Goal: Information Seeking & Learning: Learn about a topic

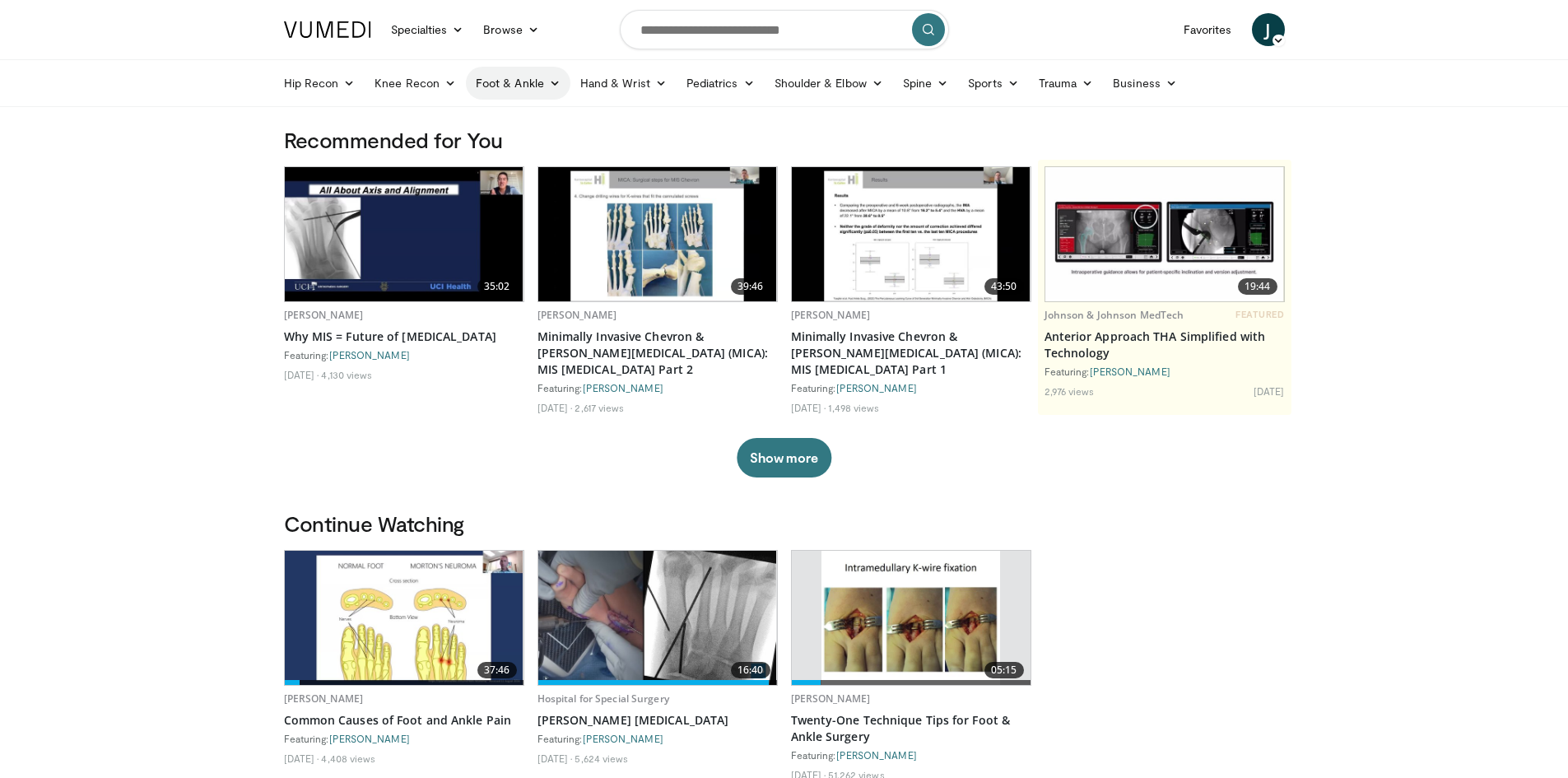
click at [529, 89] on link "Foot & Ankle" at bounding box center [518, 83] width 104 height 33
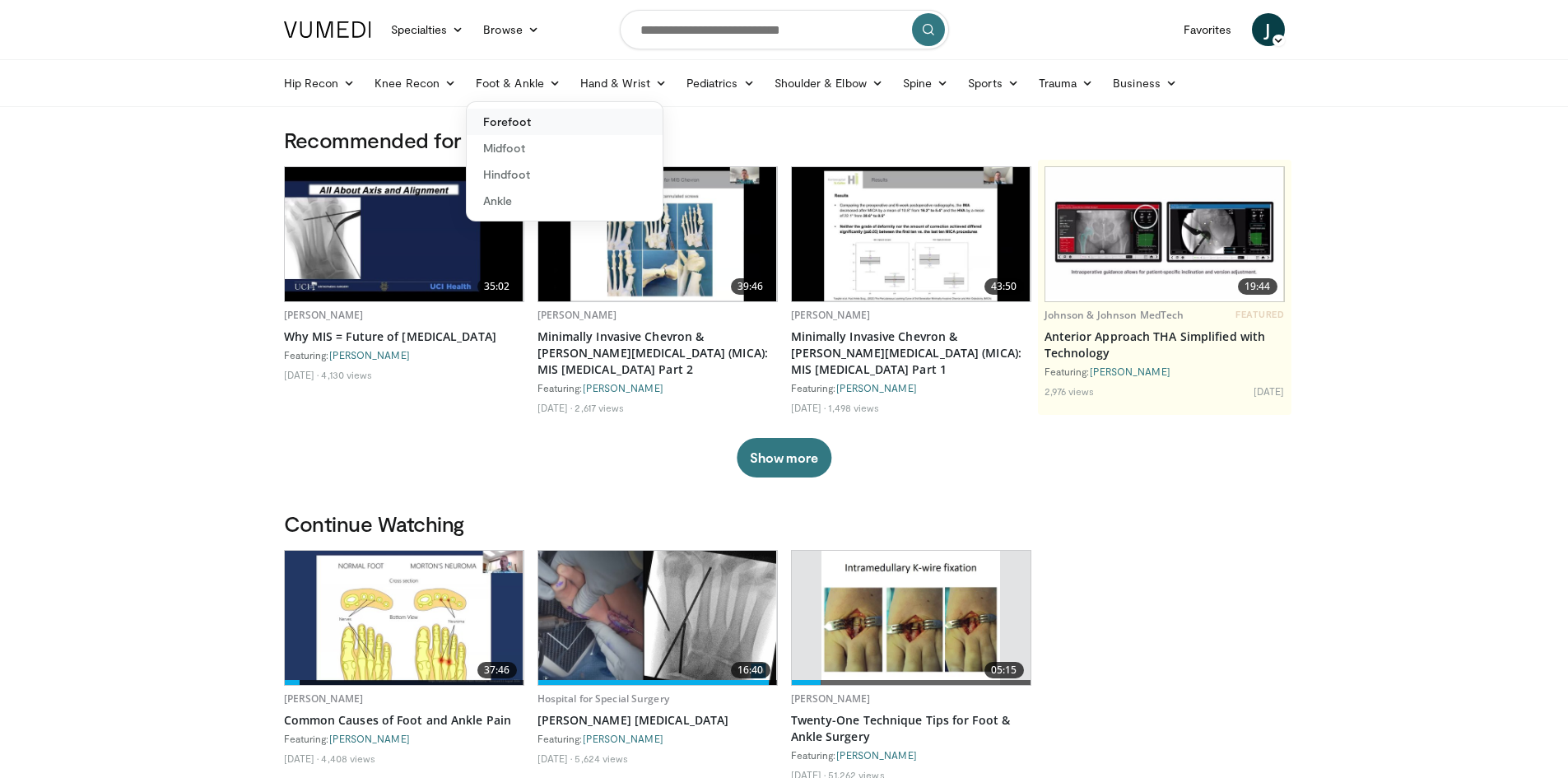
click at [501, 123] on link "Forefoot" at bounding box center [565, 122] width 196 height 26
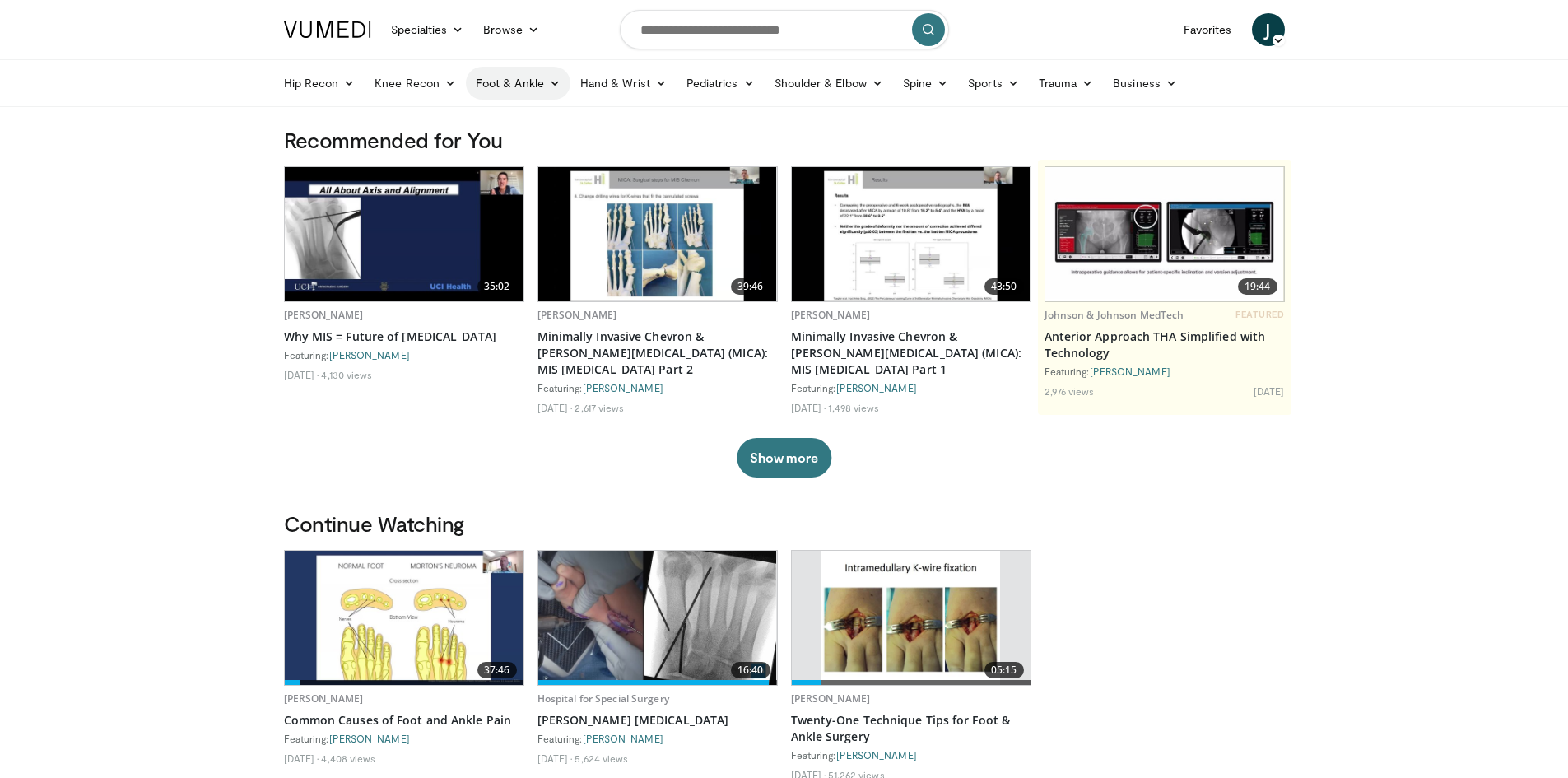
drag, startPoint x: 520, startPoint y: 79, endPoint x: 529, endPoint y: 100, distance: 22.8
click at [521, 79] on link "Foot & Ankle" at bounding box center [518, 83] width 104 height 33
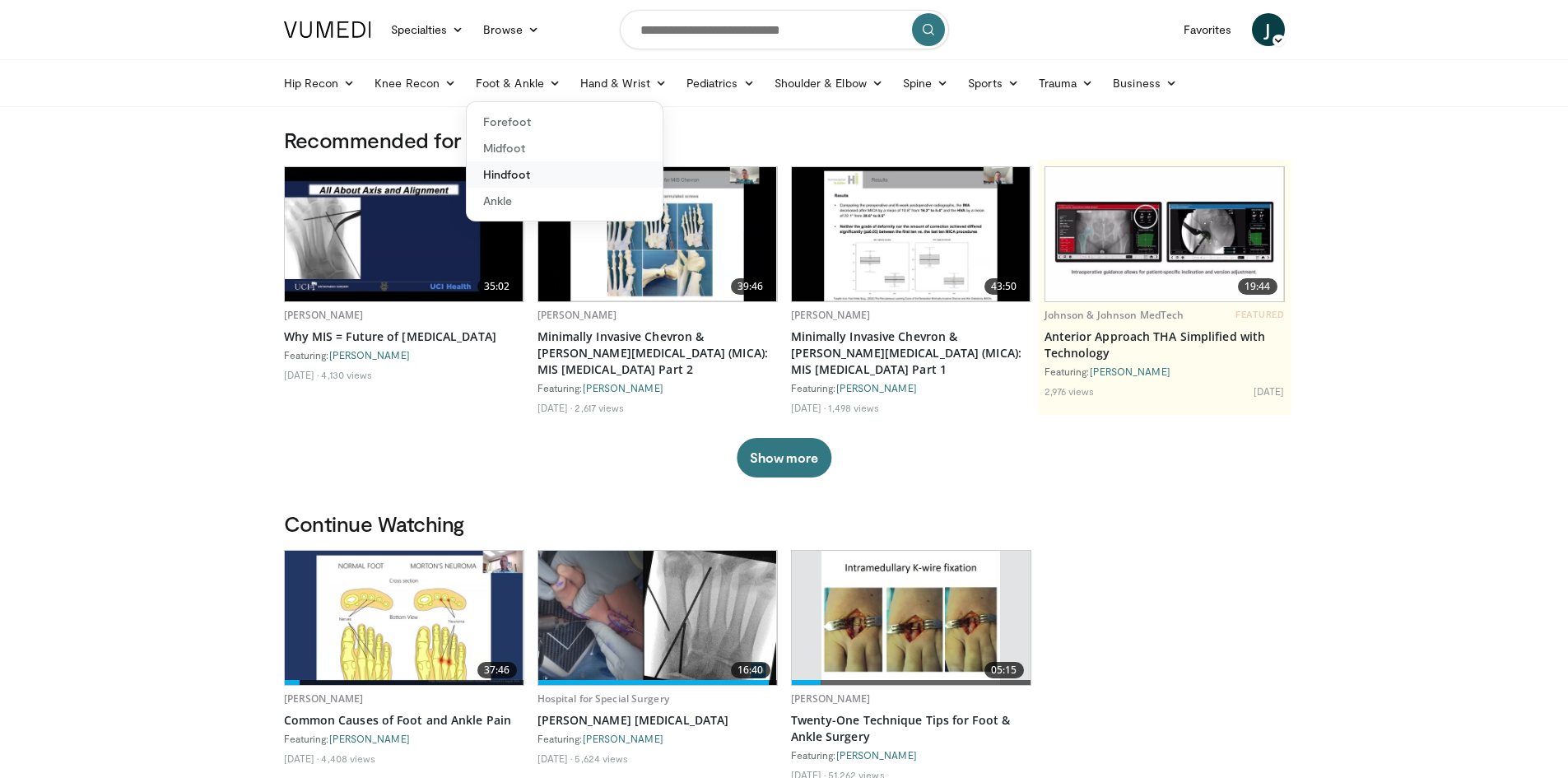
click at [520, 168] on link "Hindfoot" at bounding box center [565, 175] width 196 height 26
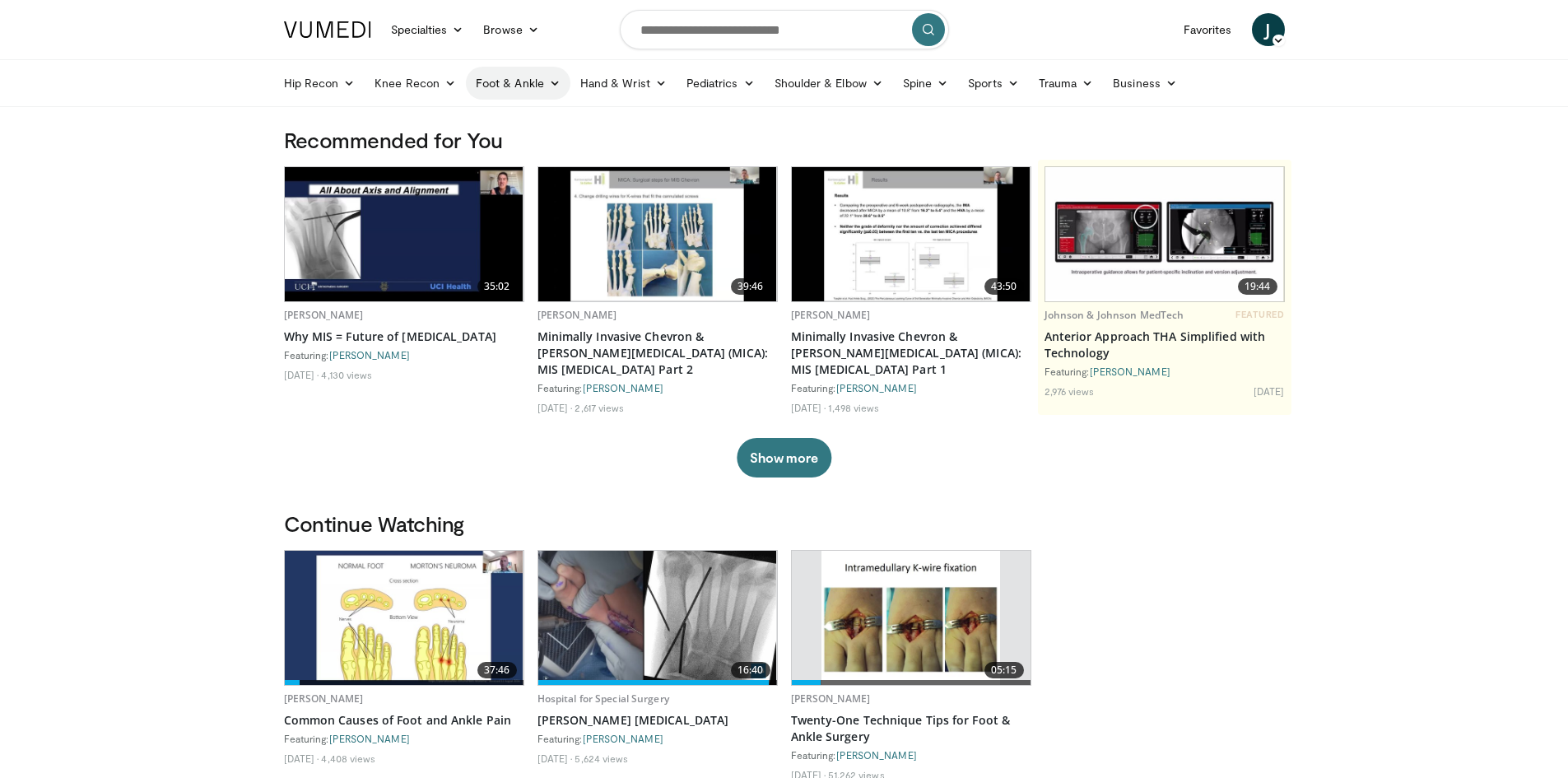
click at [533, 85] on link "Foot & Ankle" at bounding box center [518, 83] width 104 height 33
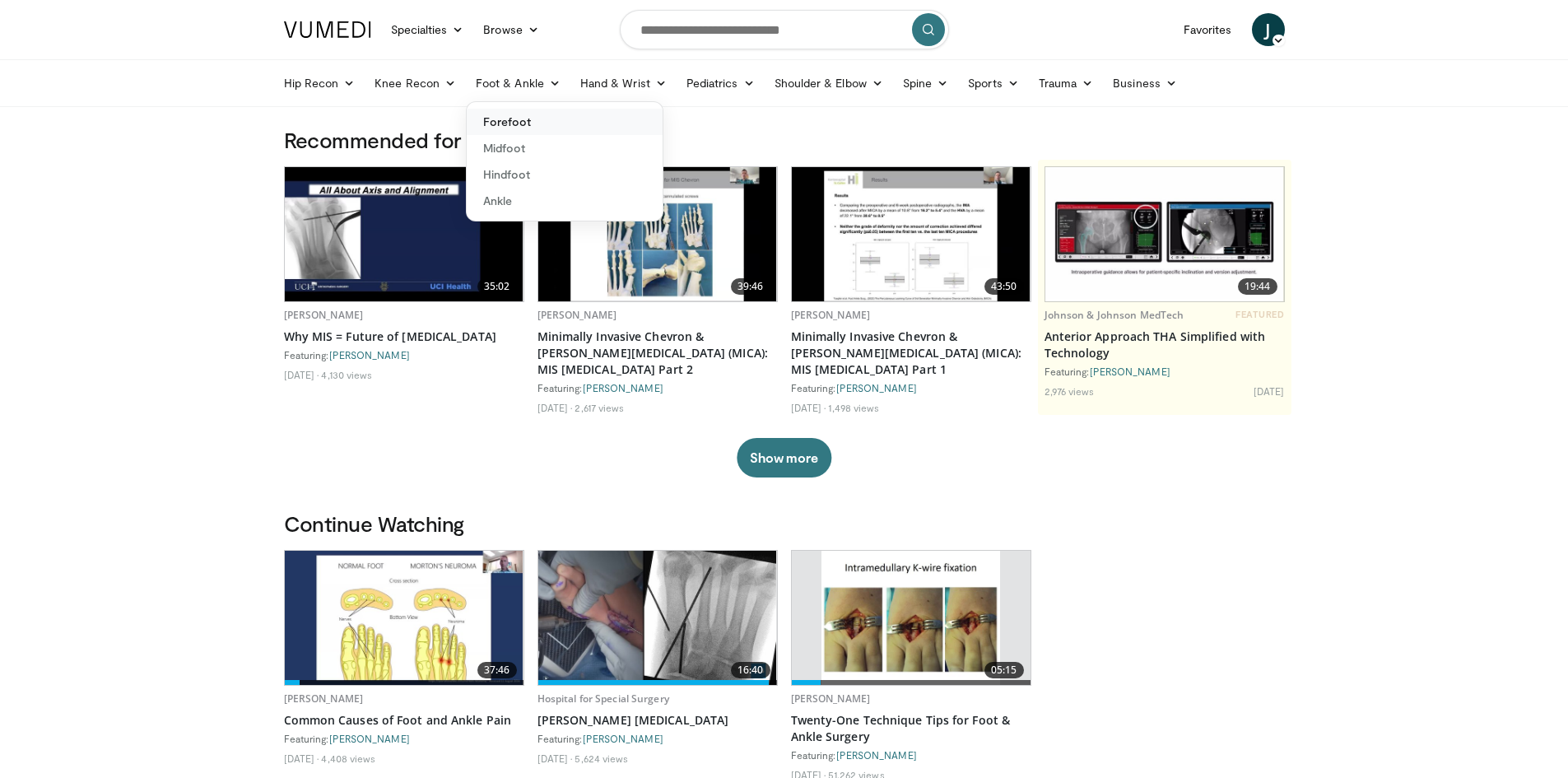
click at [507, 116] on link "Forefoot" at bounding box center [565, 122] width 196 height 26
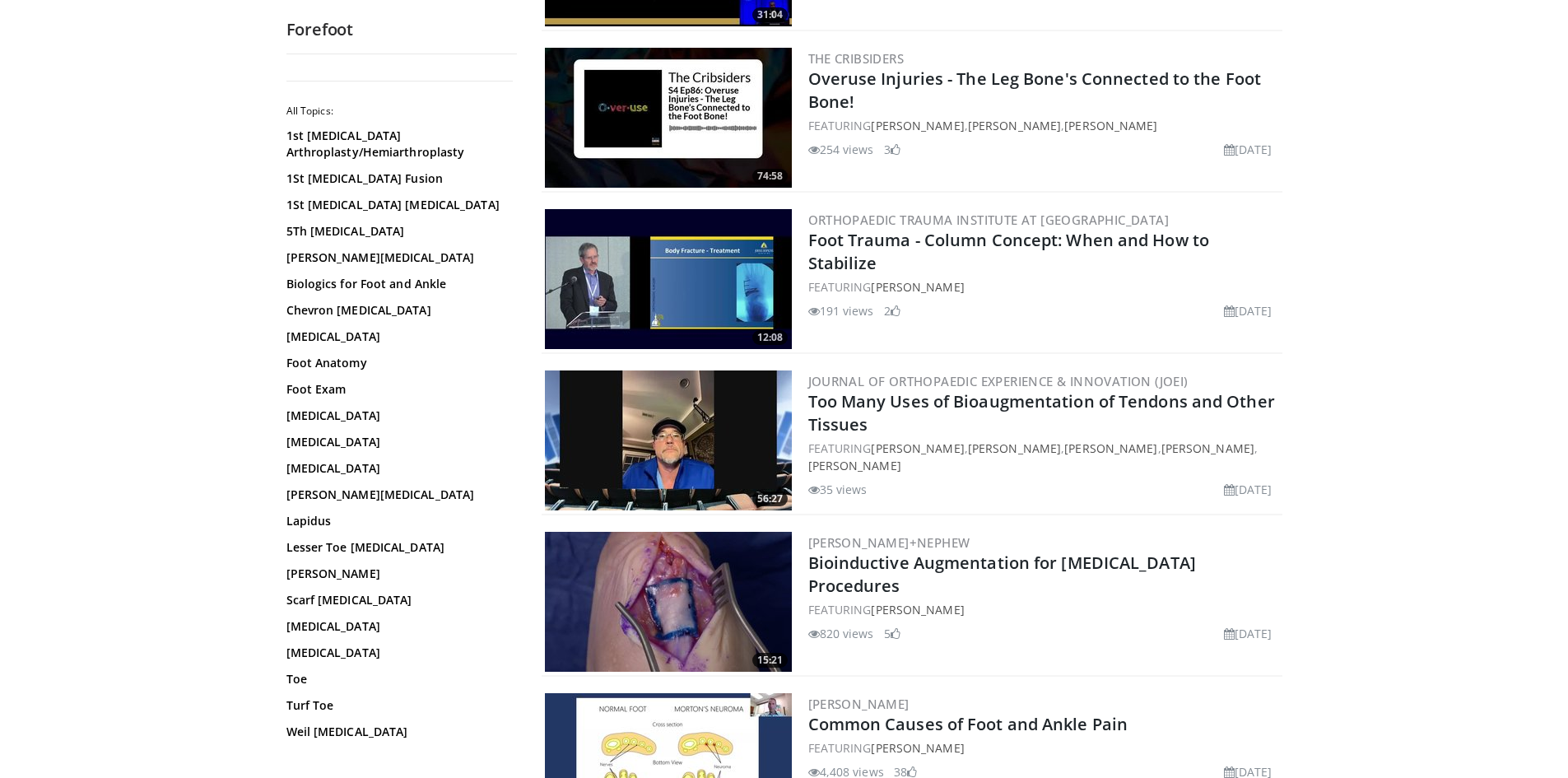
scroll to position [329, 0]
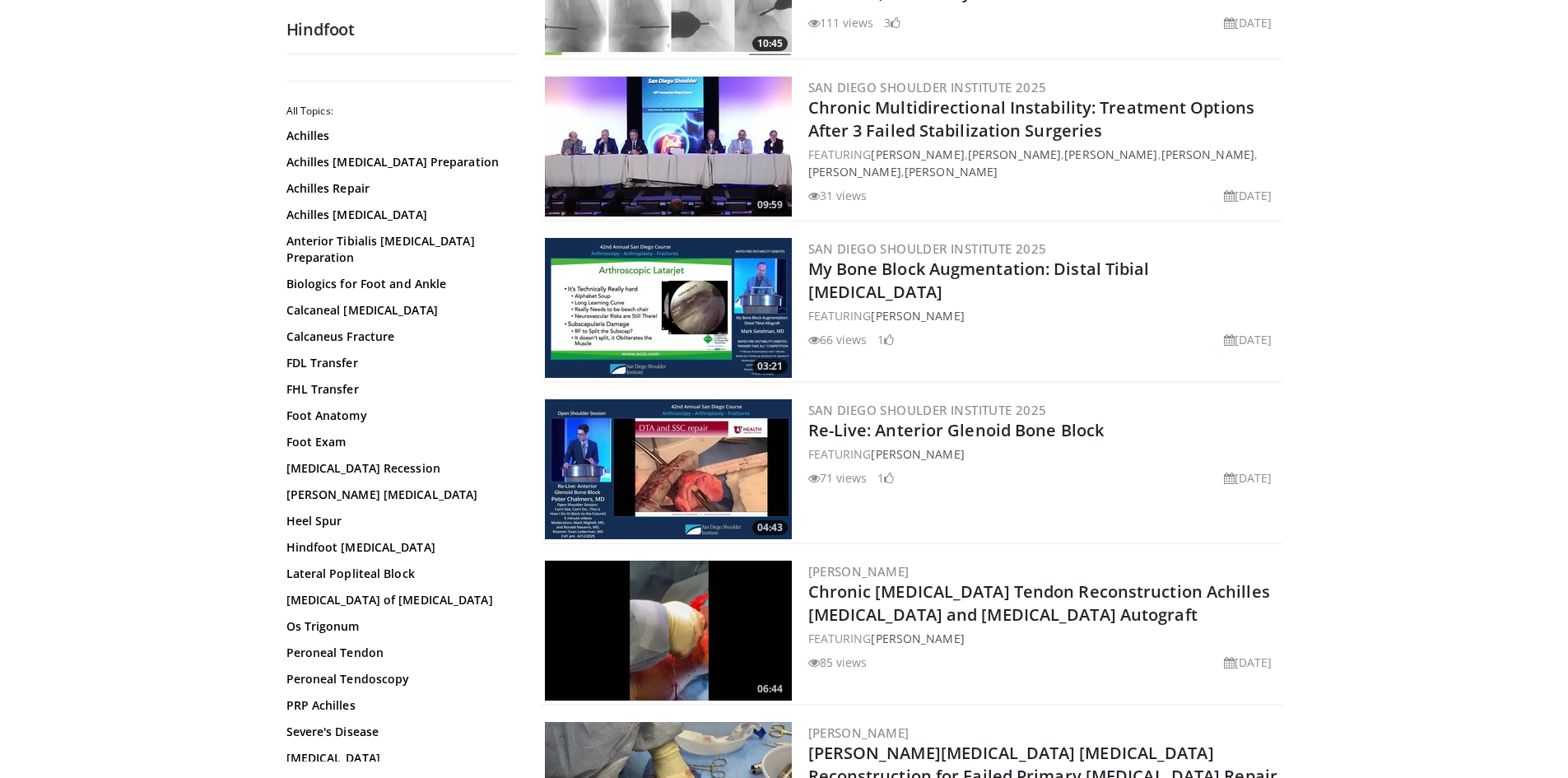
scroll to position [247, 0]
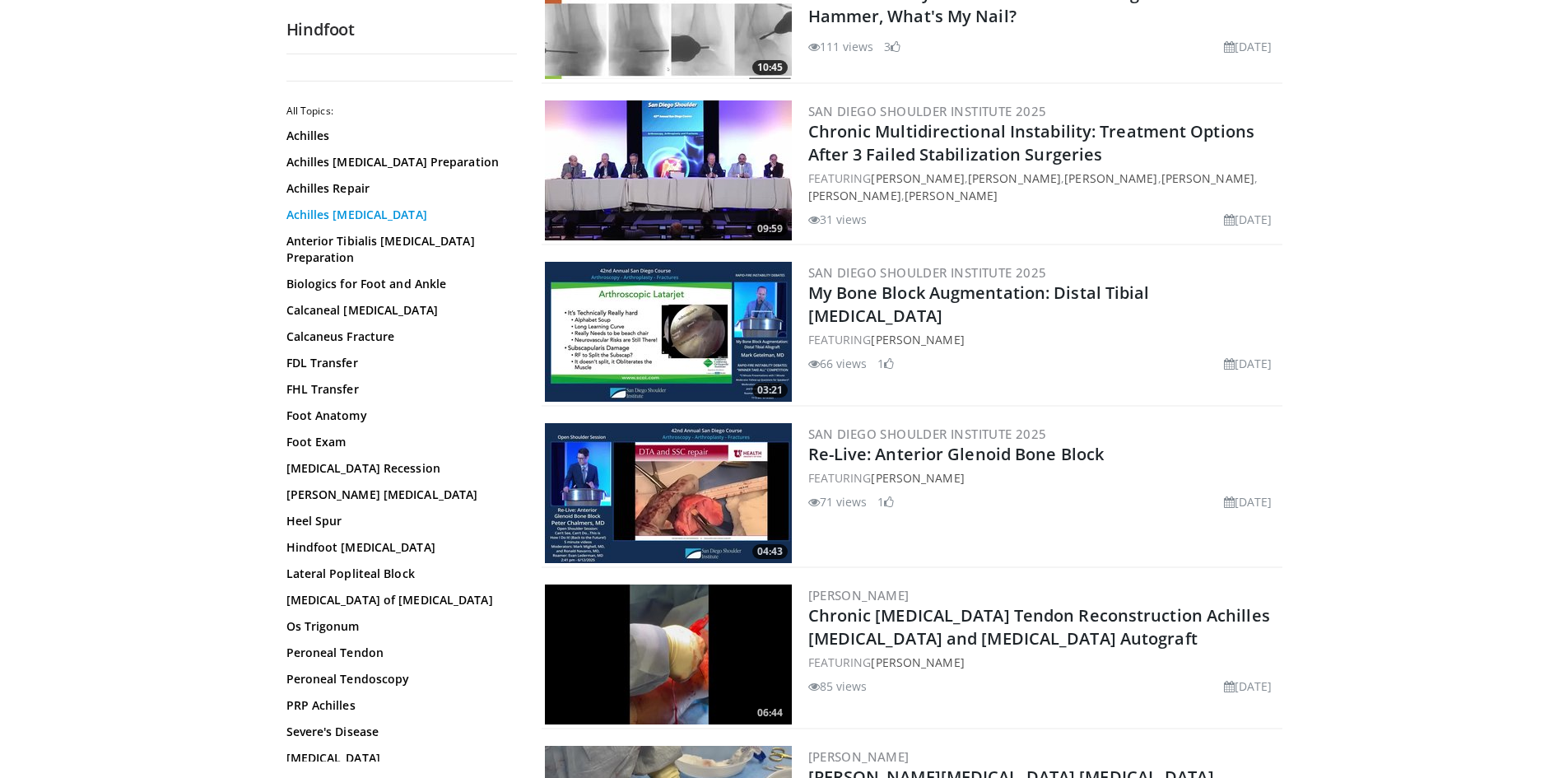
click at [336, 218] on link "Achilles [MEDICAL_DATA]" at bounding box center [398, 214] width 222 height 17
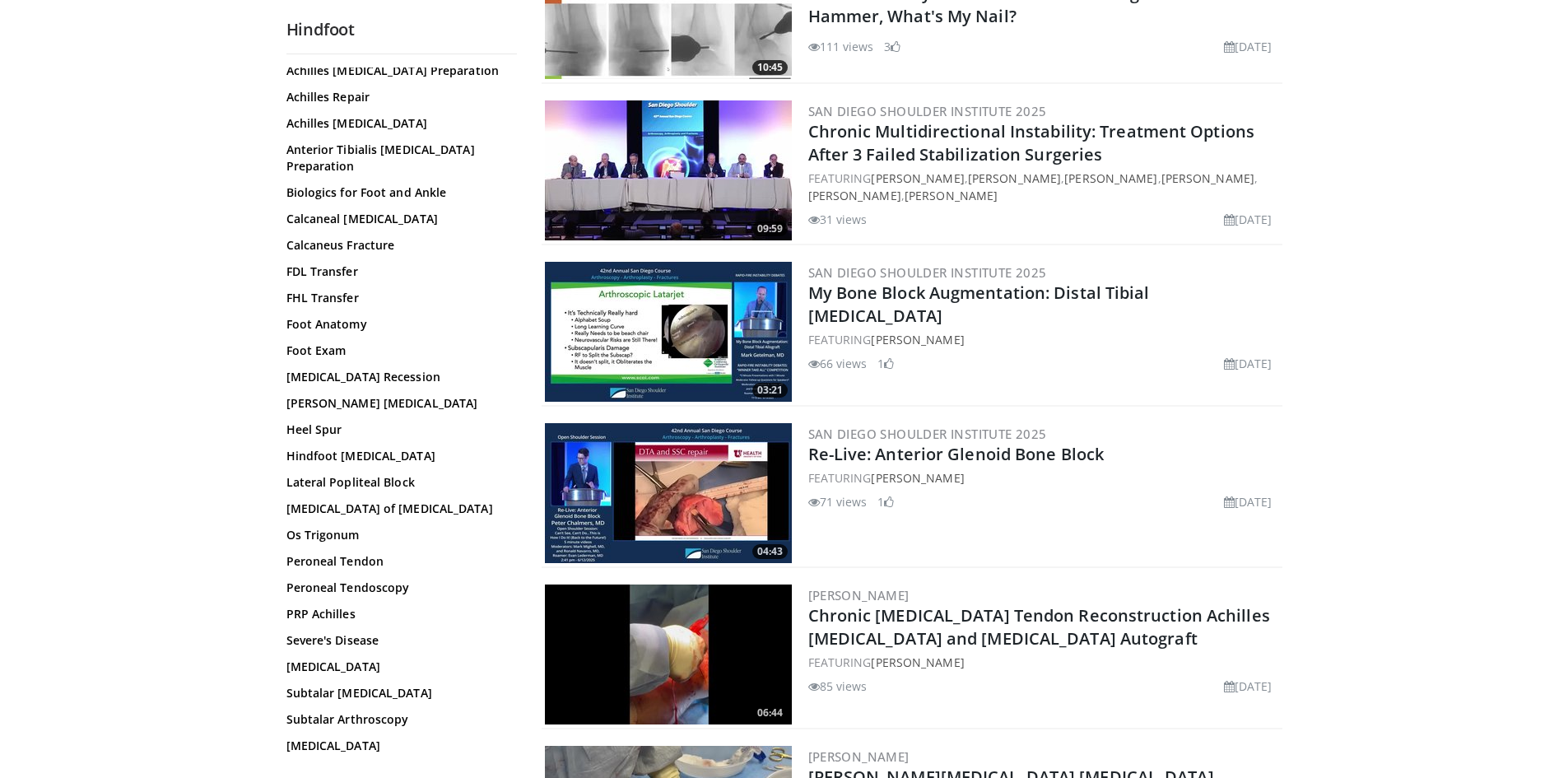
scroll to position [94, 0]
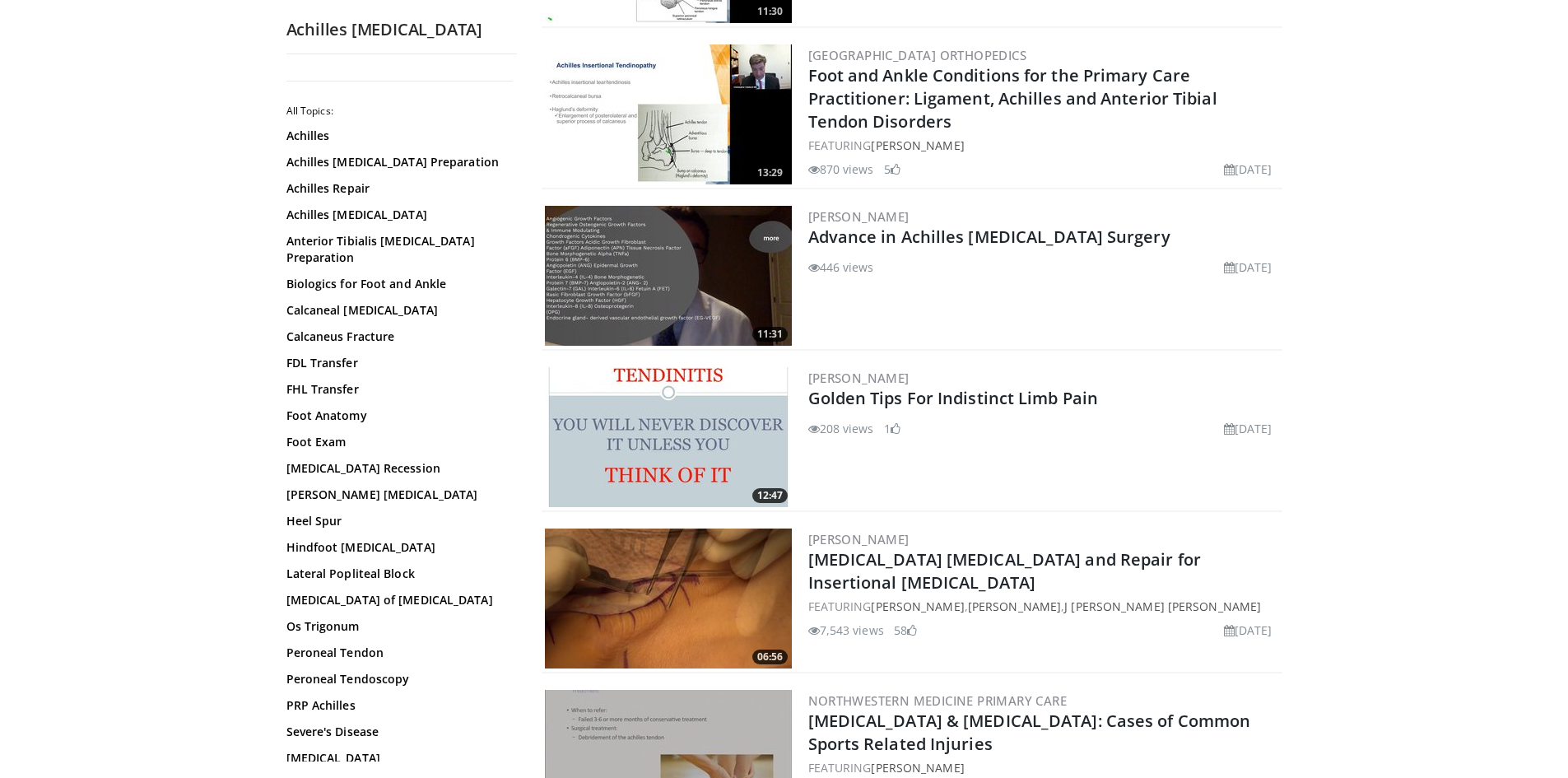
scroll to position [1810, 0]
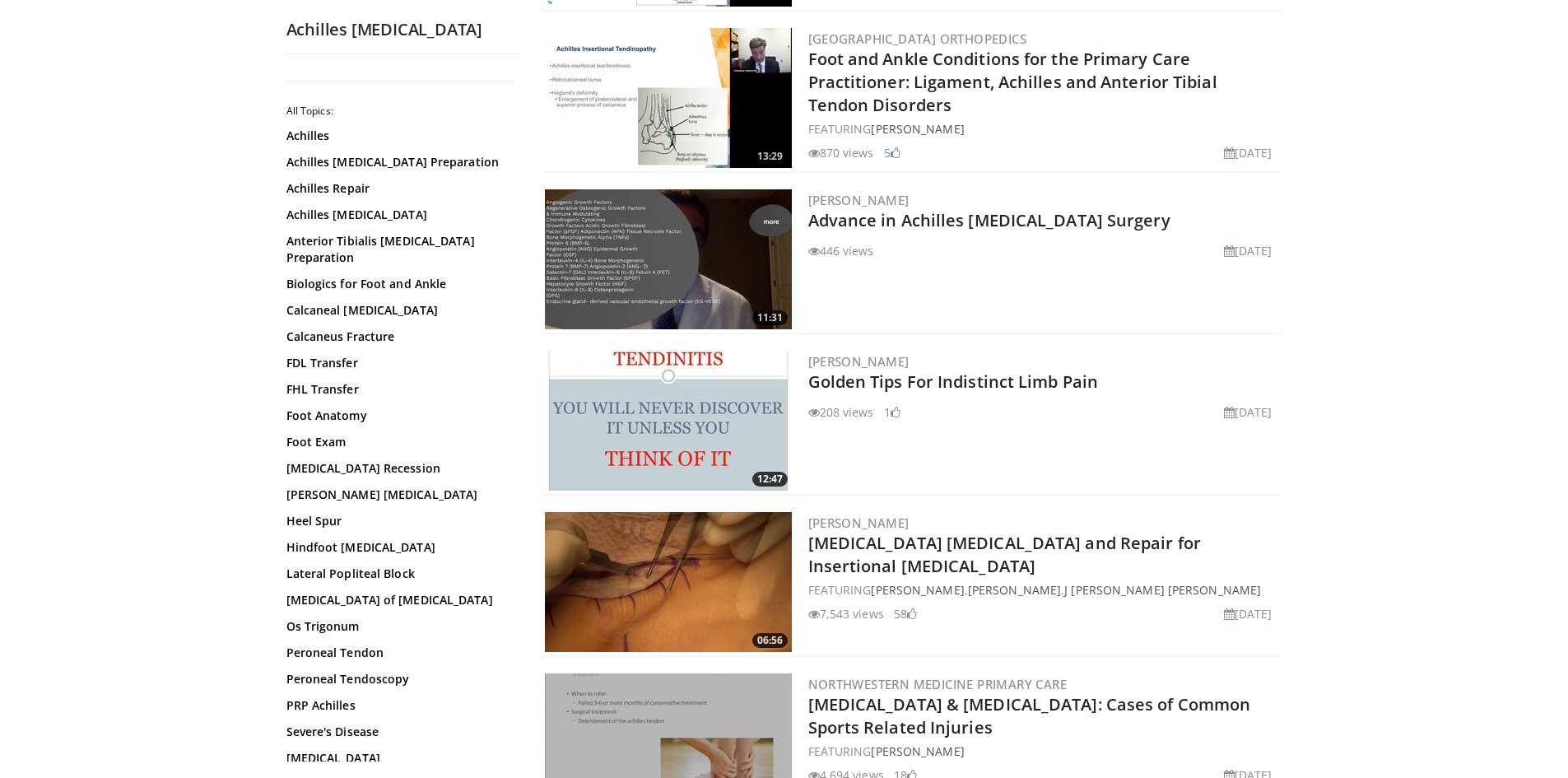
click at [664, 512] on img at bounding box center [669, 581] width 247 height 140
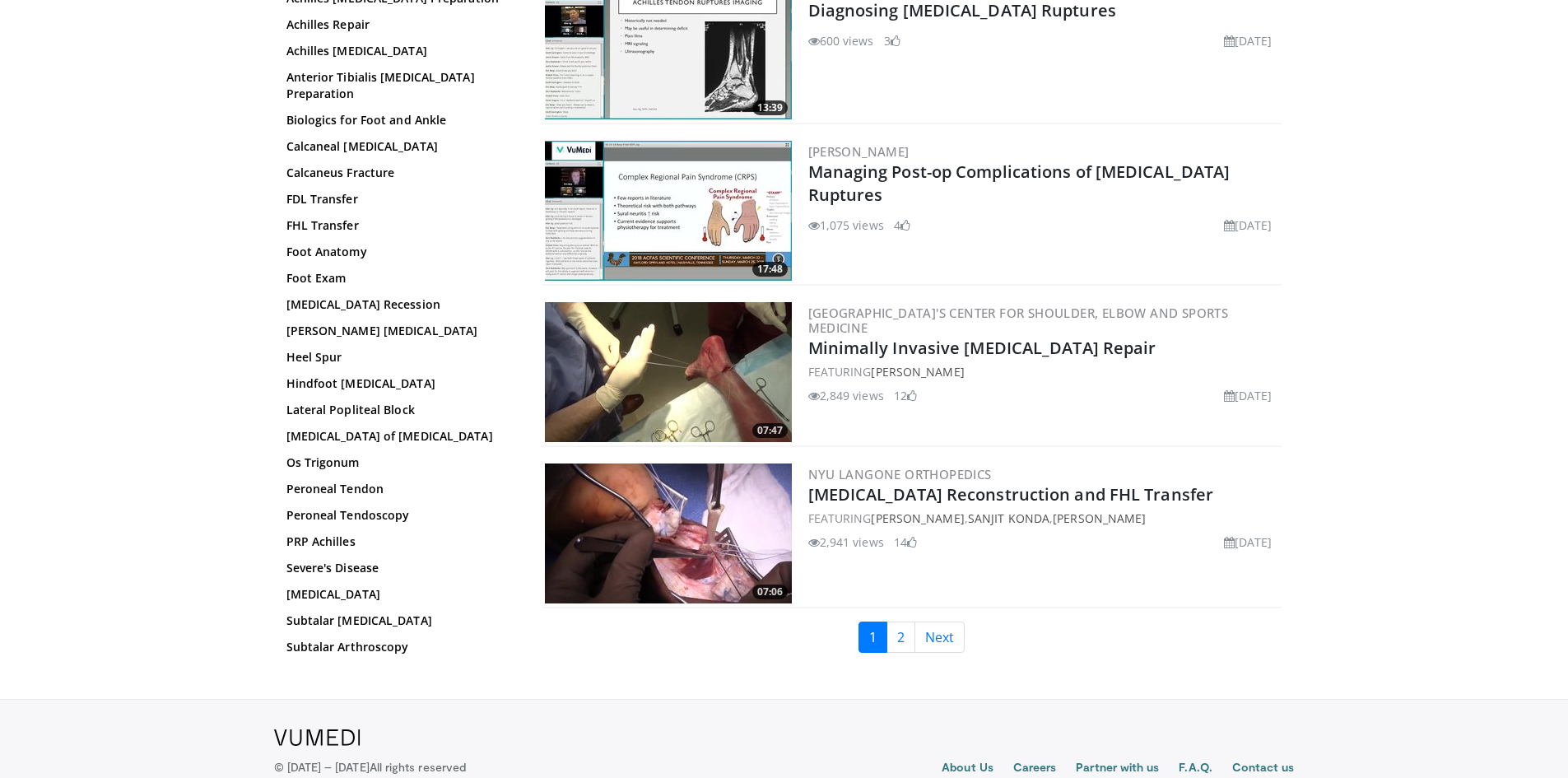
scroll to position [3644, 0]
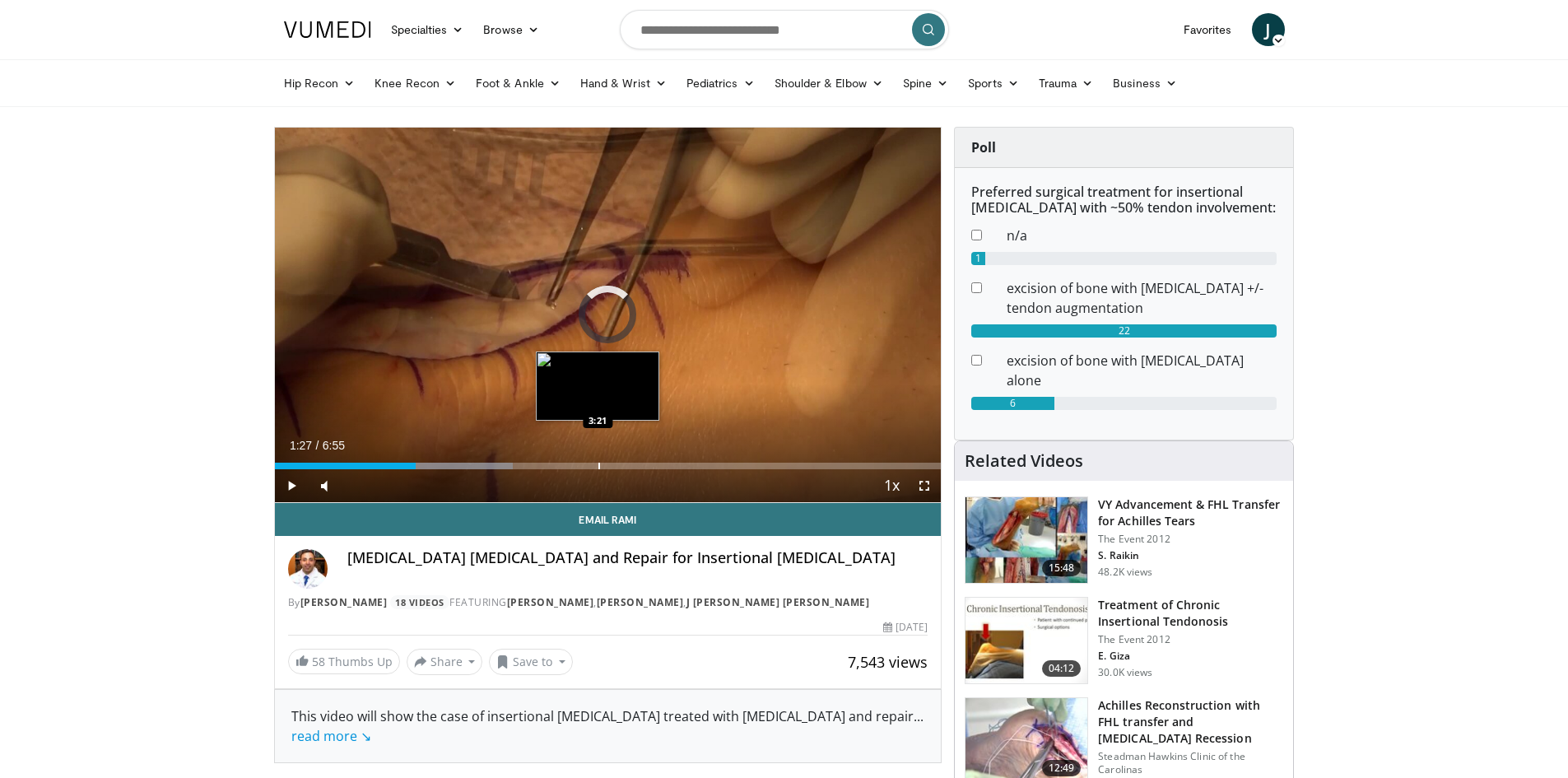
click at [598, 465] on div "Progress Bar" at bounding box center [599, 465] width 2 height 6
click at [571, 468] on div "Progress Bar" at bounding box center [572, 465] width 2 height 6
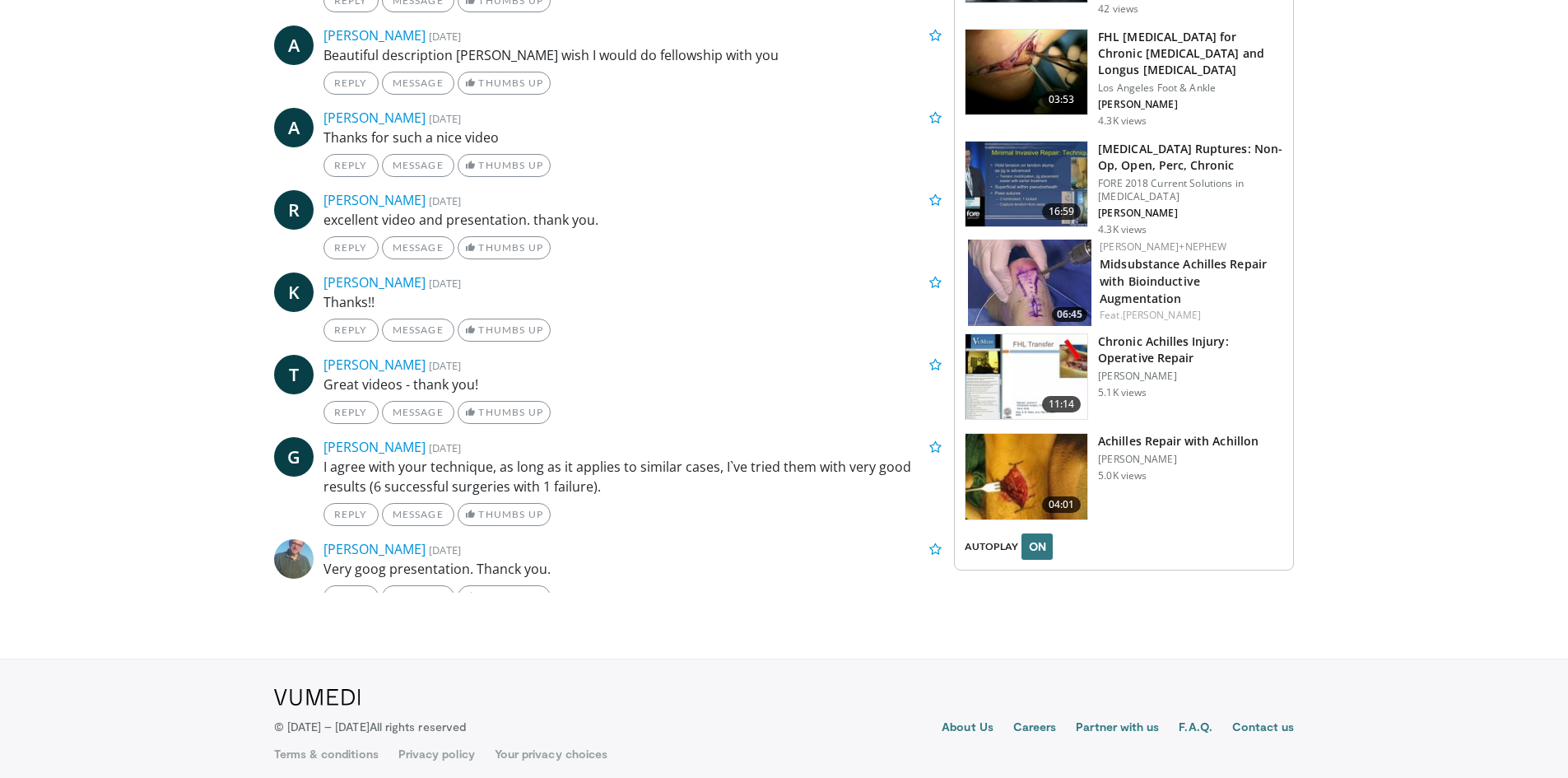
scroll to position [2111, 0]
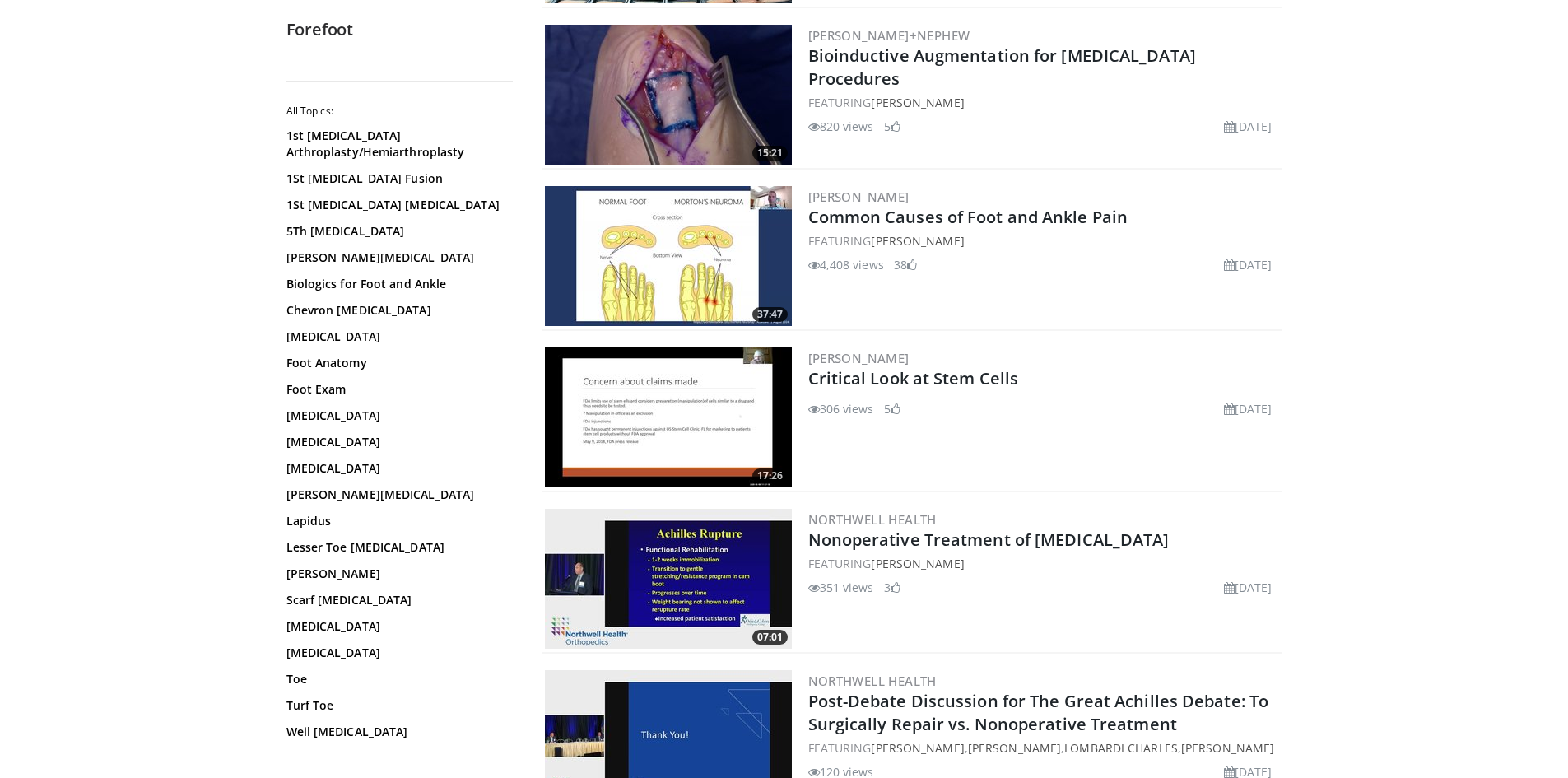
scroll to position [823, 0]
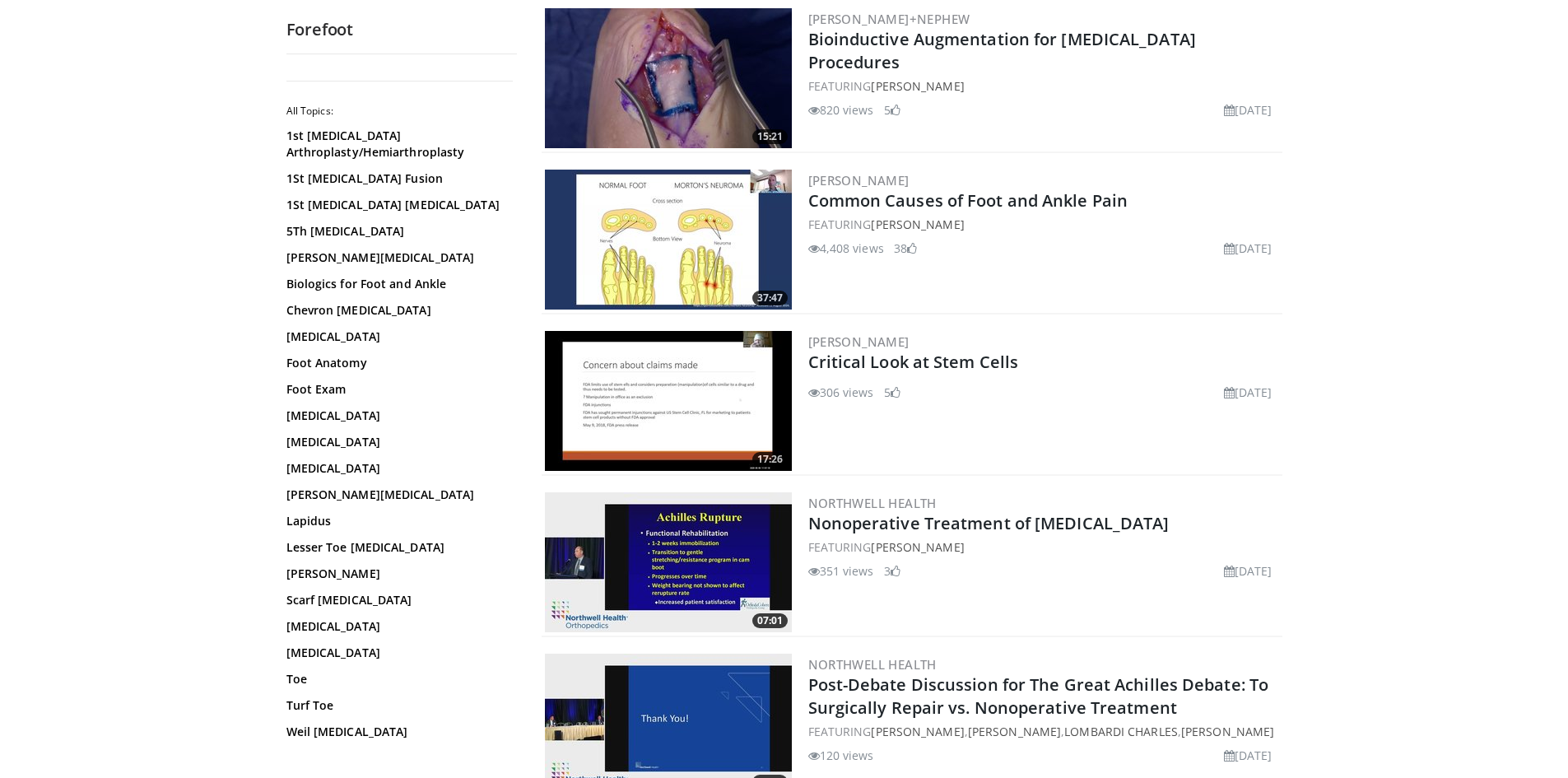
click at [703, 221] on img at bounding box center [669, 239] width 247 height 140
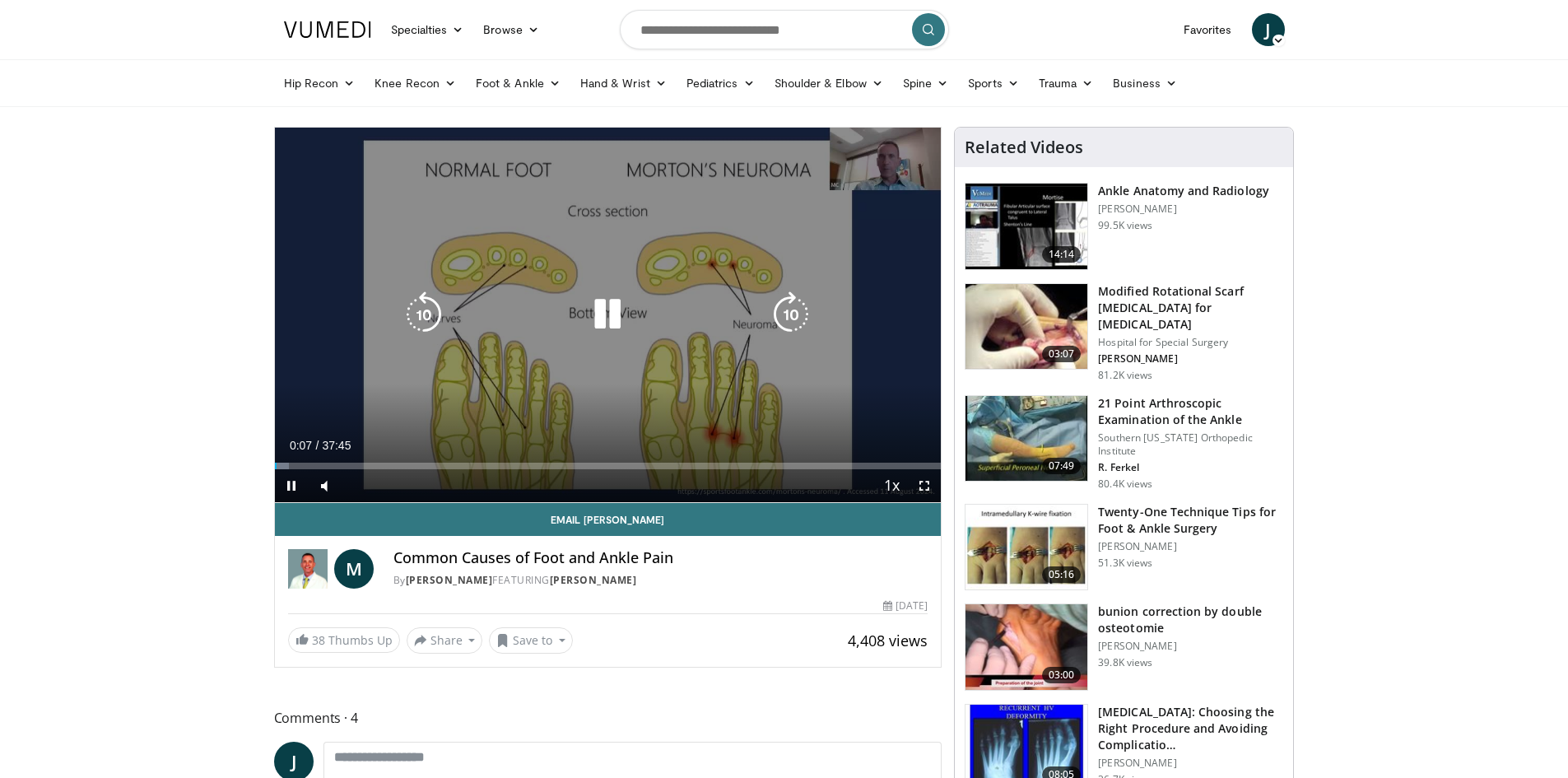
click at [753, 363] on div "10 seconds Tap to unmute" at bounding box center [609, 315] width 667 height 374
